Goal: Navigation & Orientation: Find specific page/section

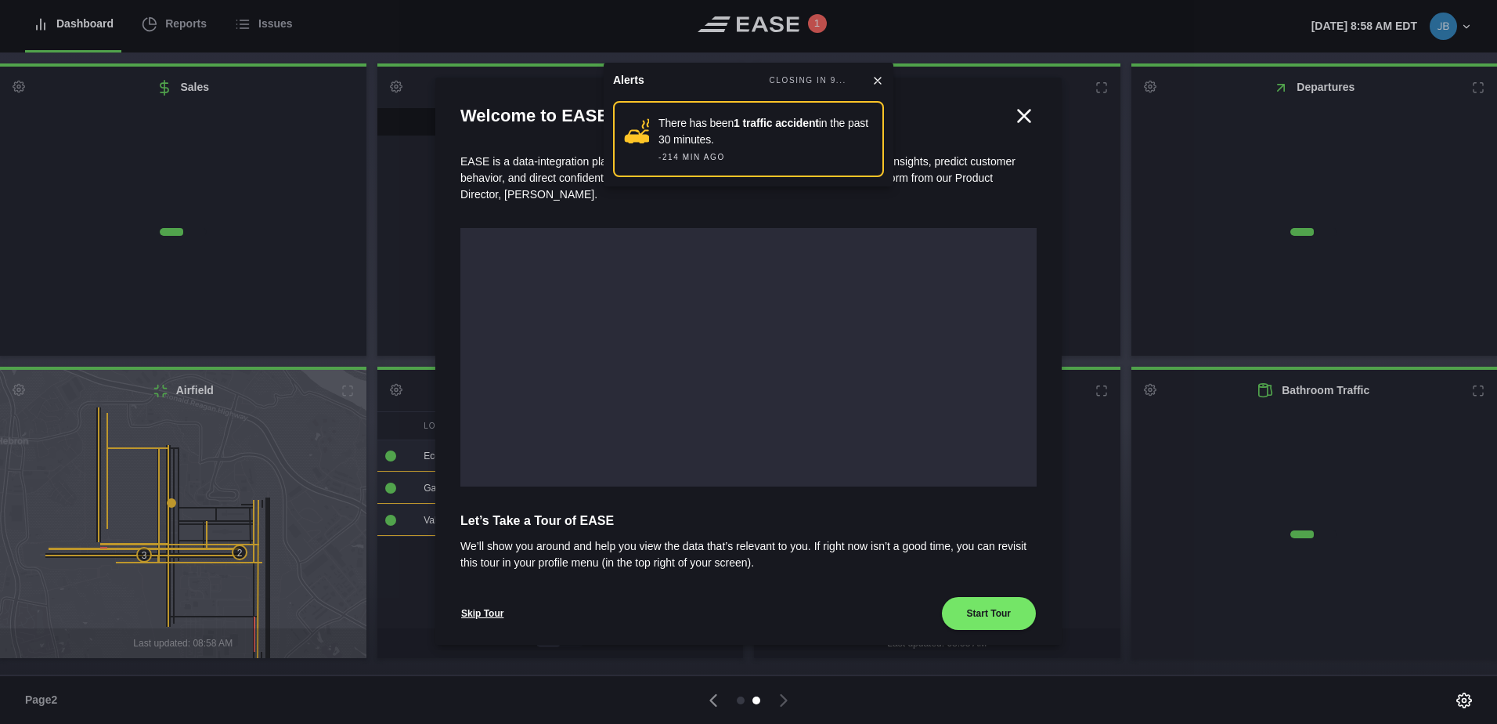
click at [879, 81] on icon at bounding box center [878, 81] width 6 height 6
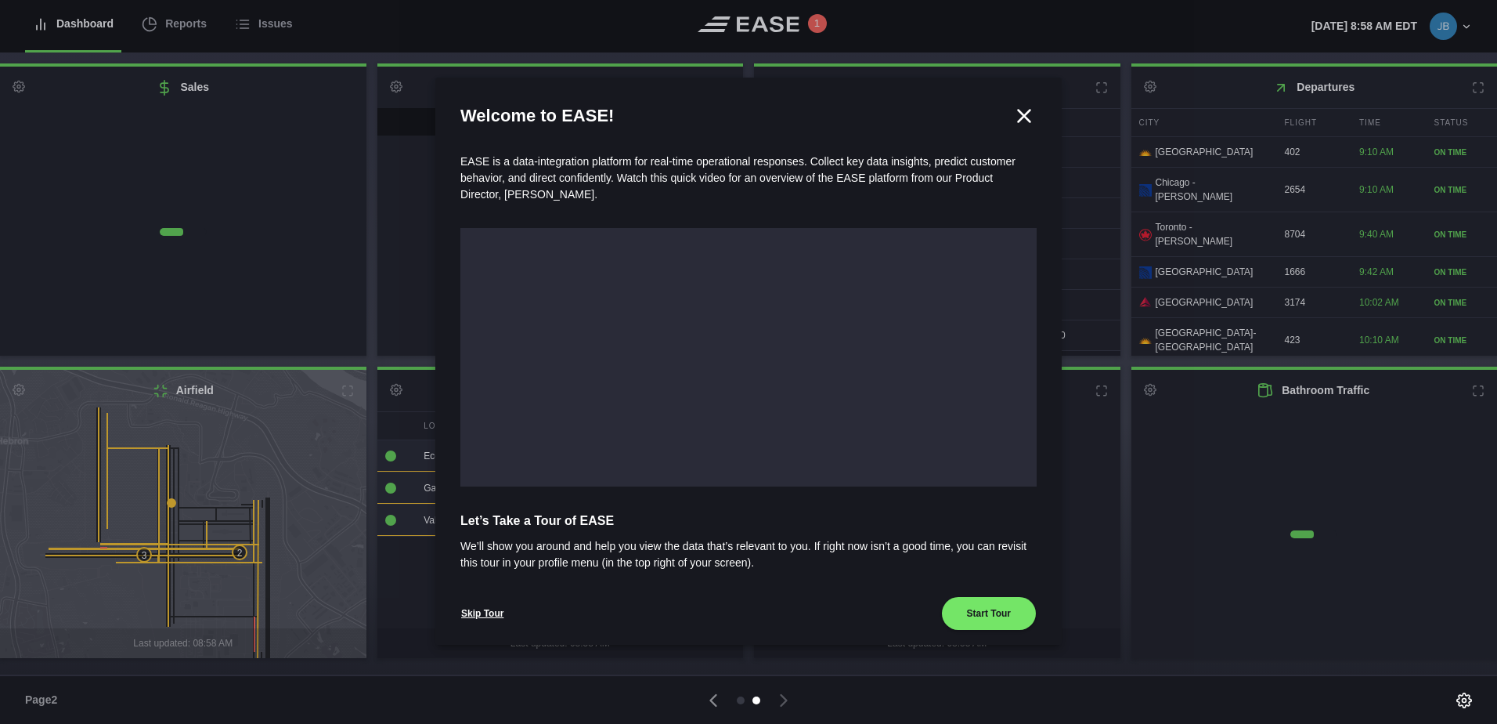
click at [1019, 117] on icon at bounding box center [1025, 116] width 12 height 12
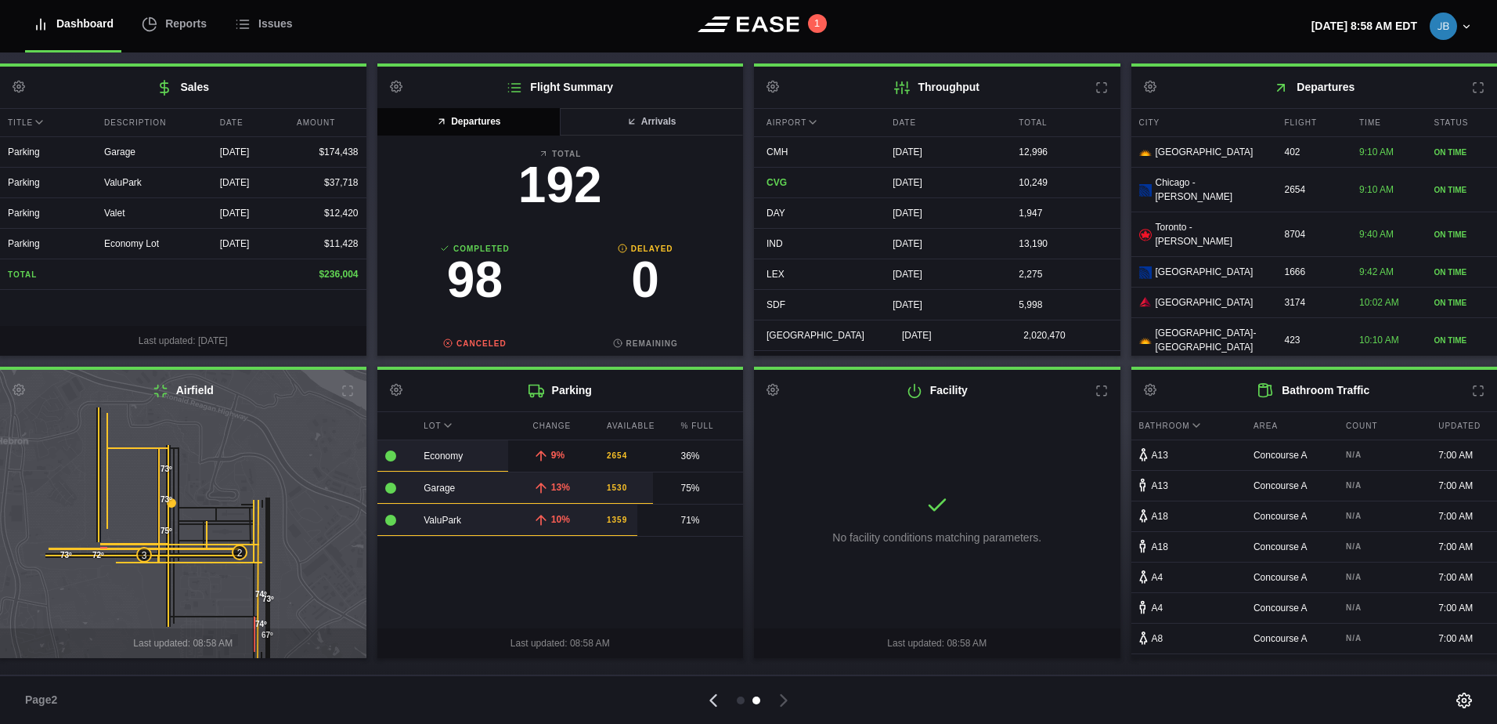
click at [713, 696] on icon at bounding box center [713, 700] width 5 height 11
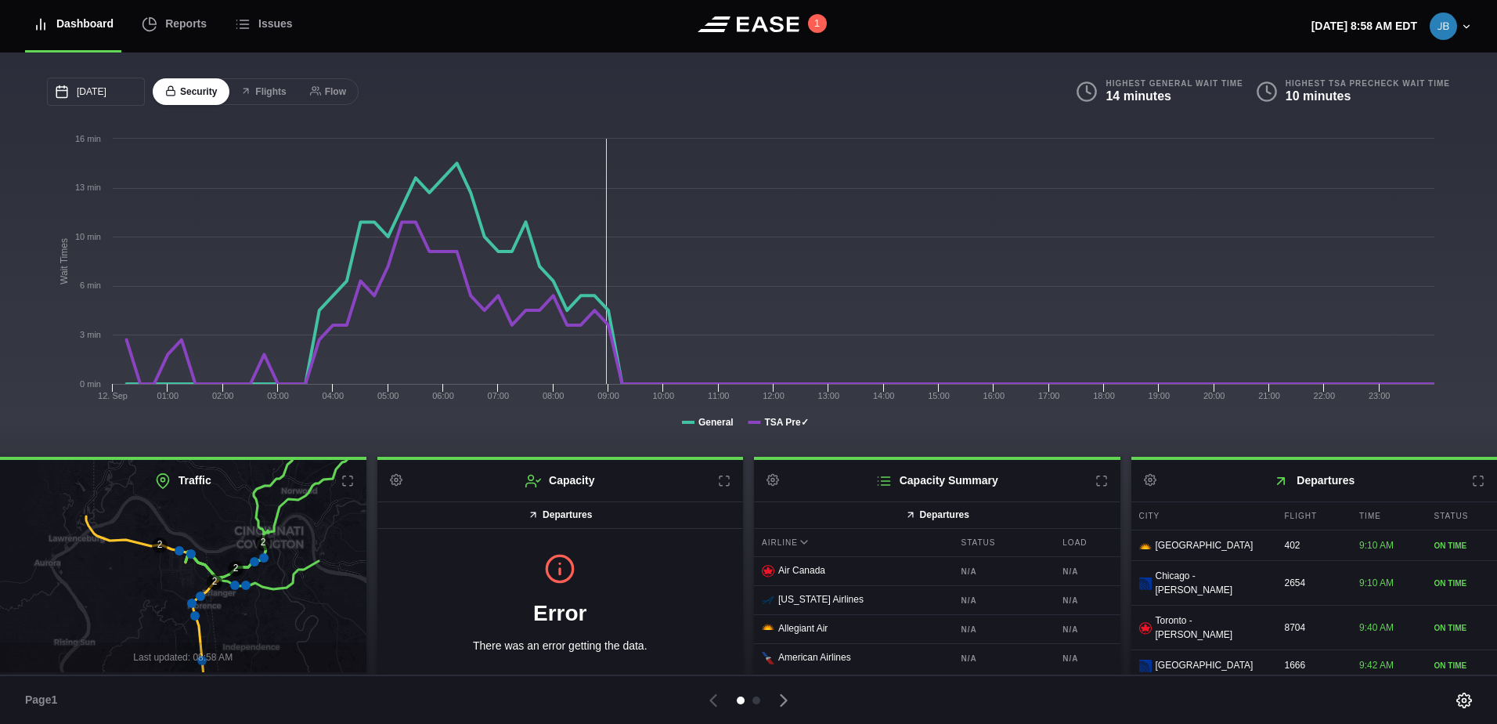
click at [178, 549] on icon at bounding box center [179, 550] width 9 height 9
